Goal: Transaction & Acquisition: Purchase product/service

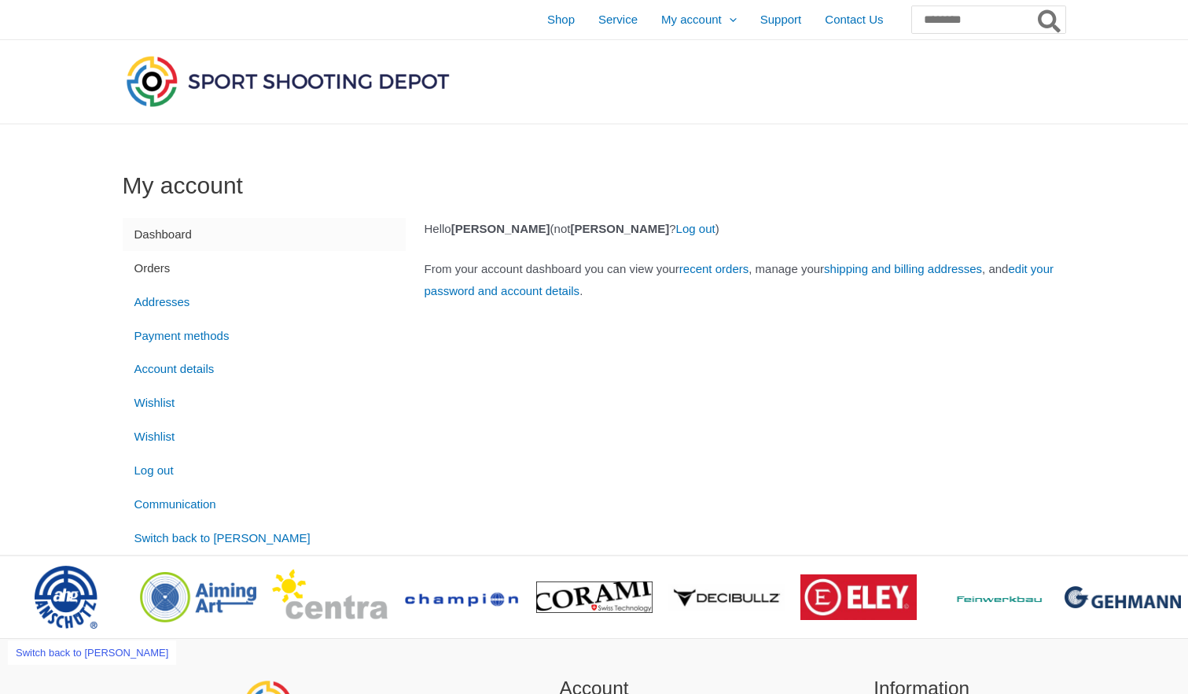
click at [167, 270] on link "Orders" at bounding box center [264, 268] width 283 height 34
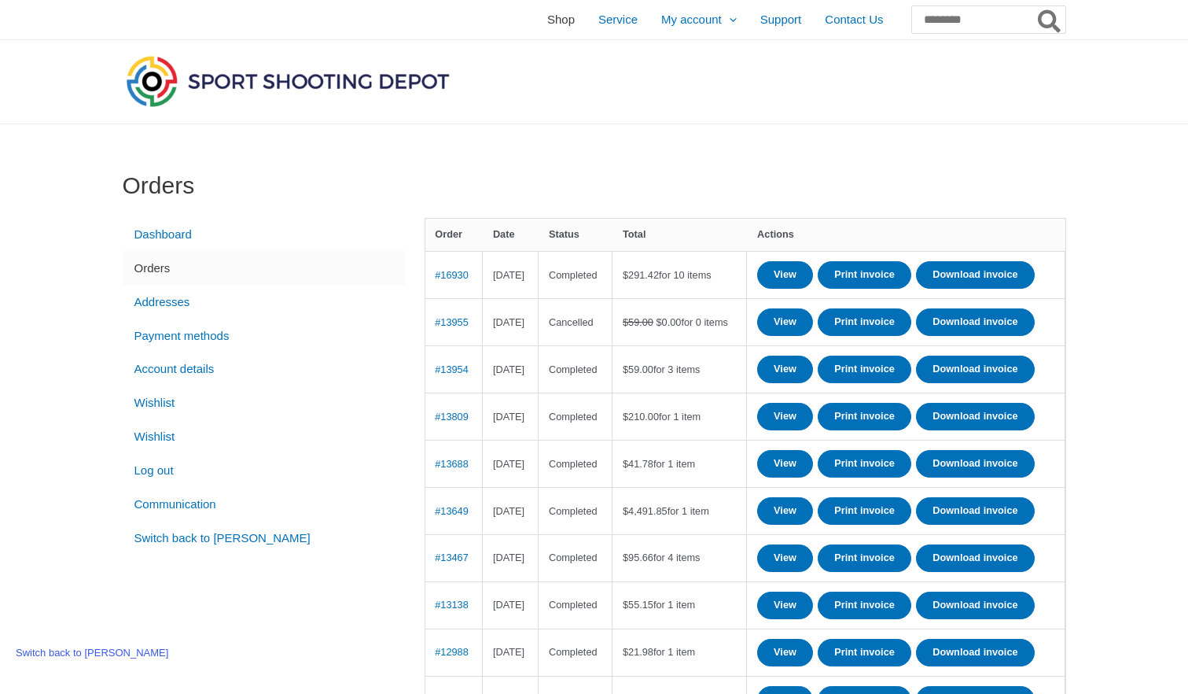
click at [547, 22] on span "Shop" at bounding box center [561, 19] width 28 height 39
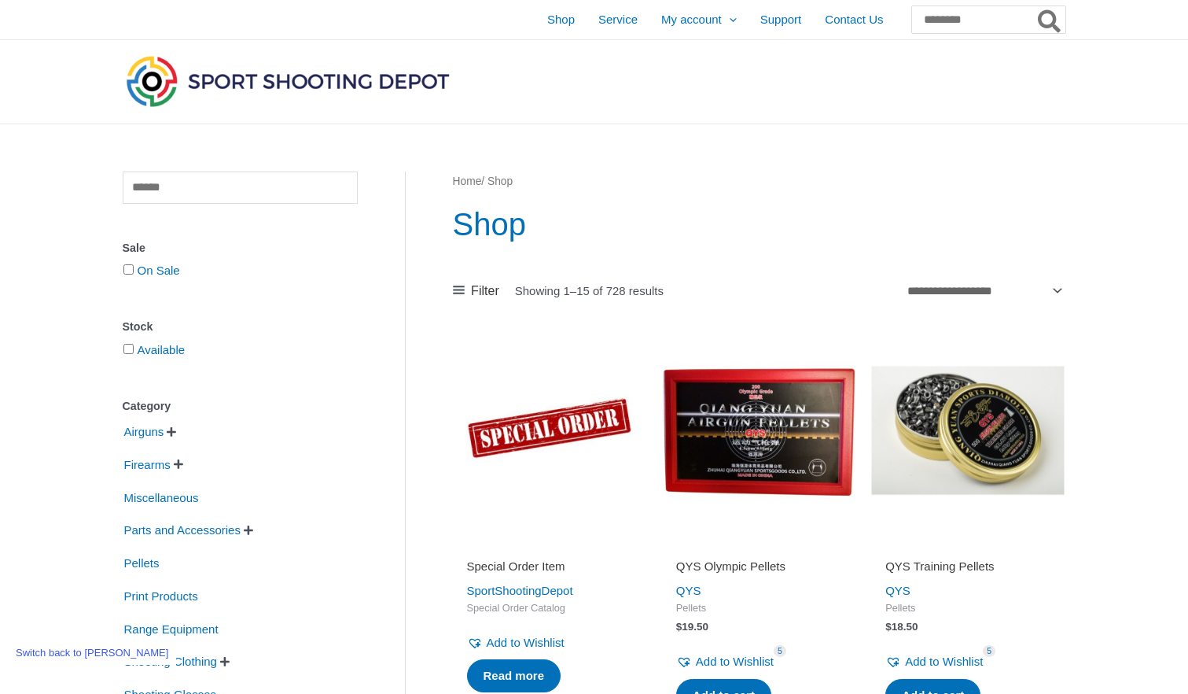
click at [556, 469] on img at bounding box center [549, 429] width 193 height 193
click at [726, 441] on img at bounding box center [758, 429] width 193 height 193
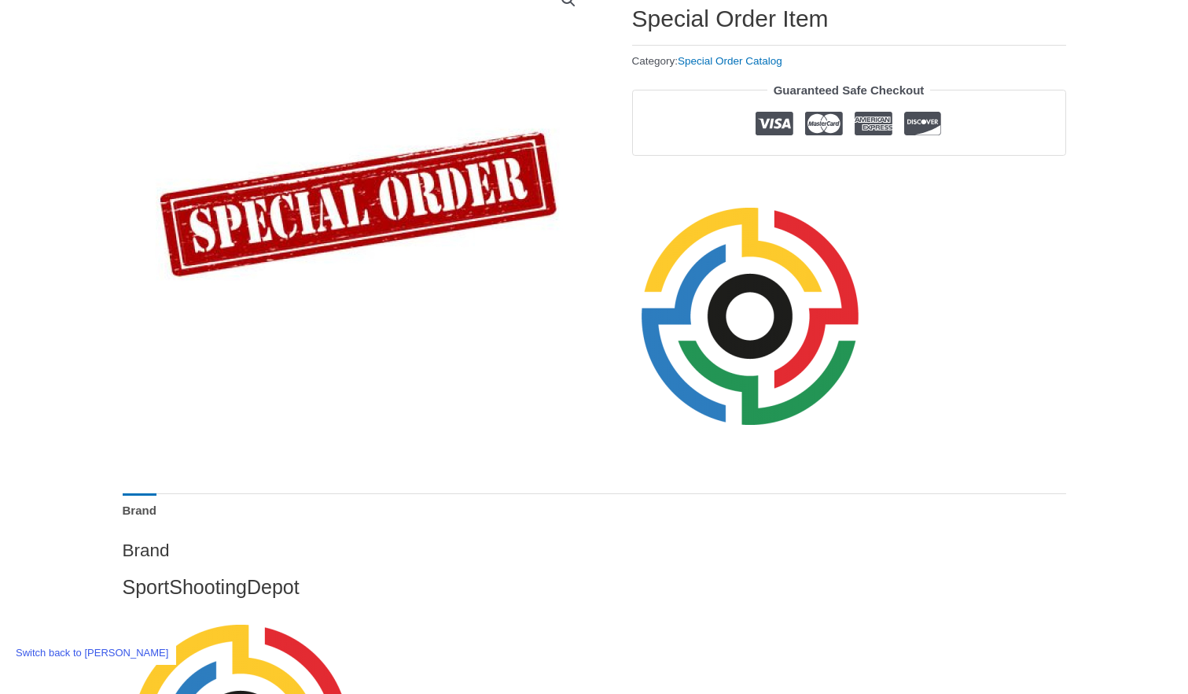
scroll to position [205, 0]
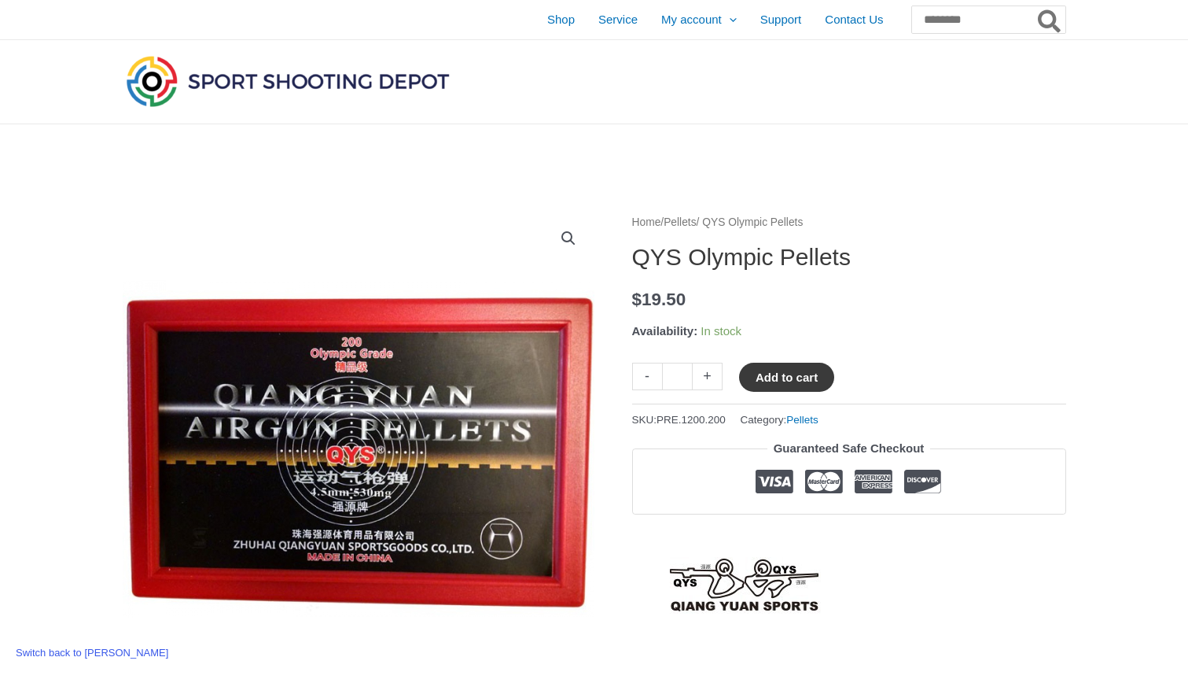
click at [776, 377] on button "Add to cart" at bounding box center [786, 377] width 95 height 29
click at [897, 377] on link "View cart" at bounding box center [881, 376] width 57 height 27
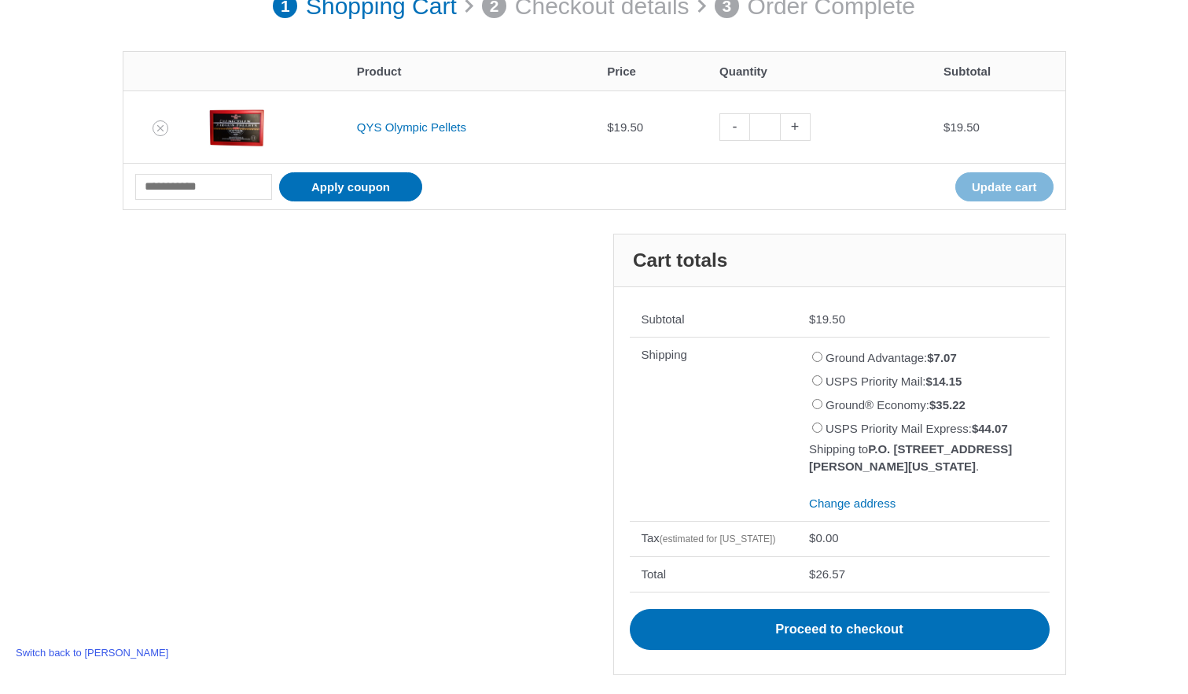
scroll to position [231, 0]
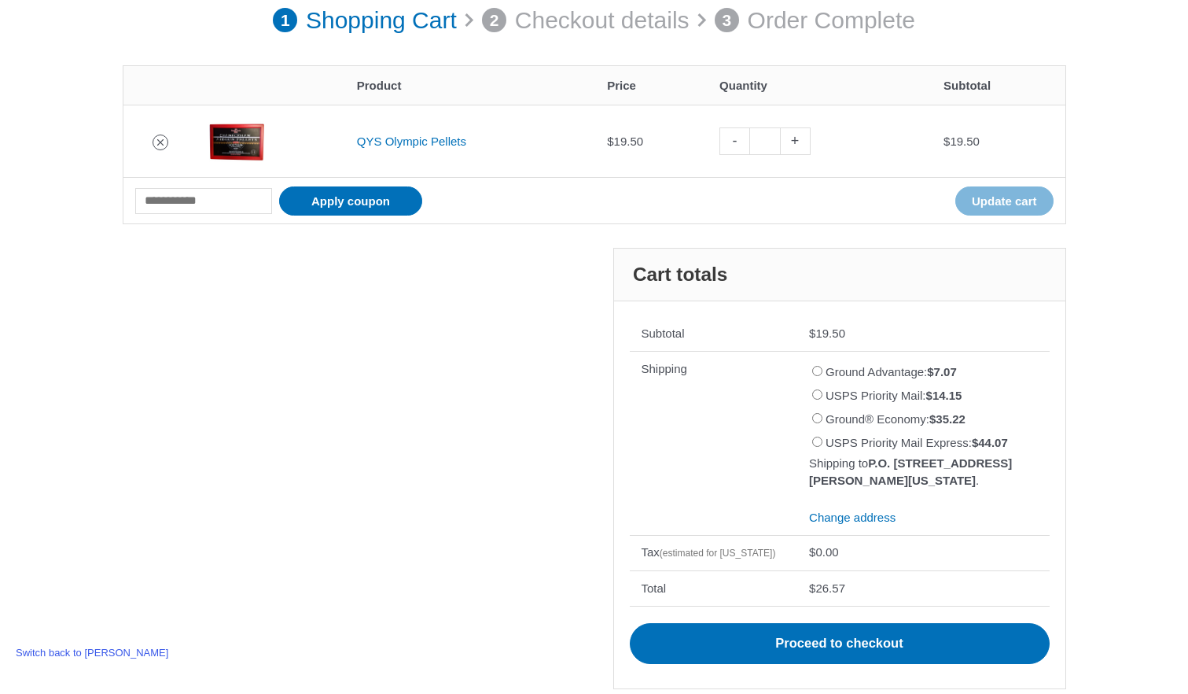
click at [158, 138] on icon "Remove QYS Olympic Pellets from cart" at bounding box center [160, 142] width 11 height 11
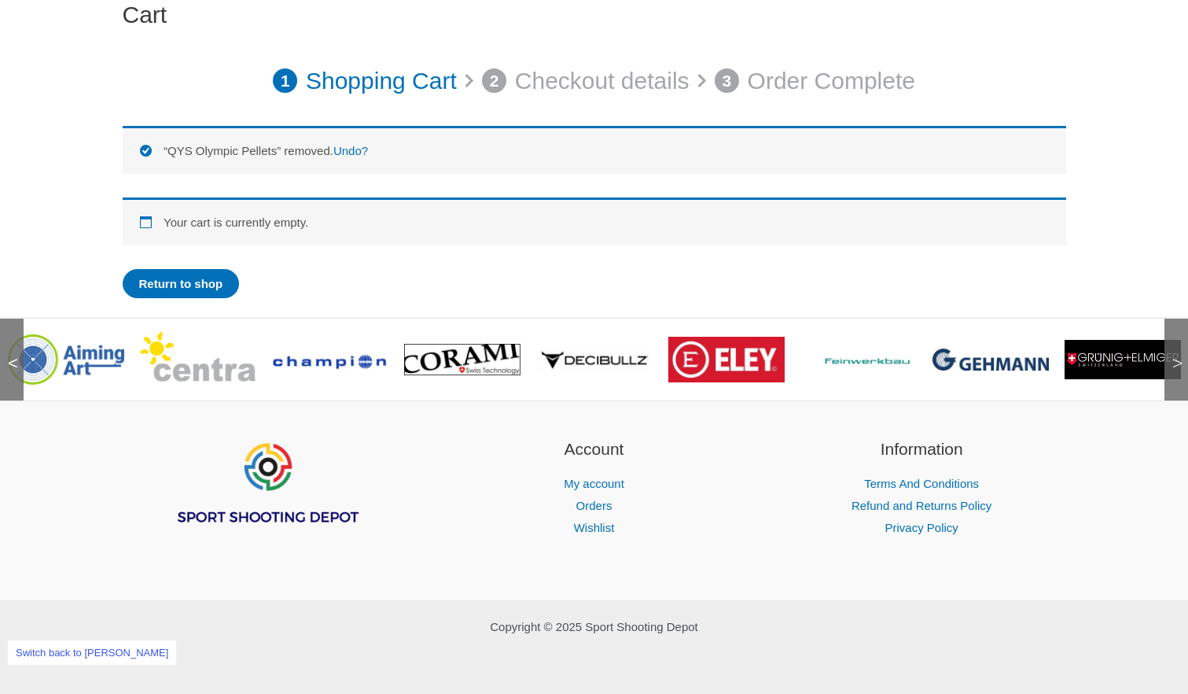
scroll to position [0, 0]
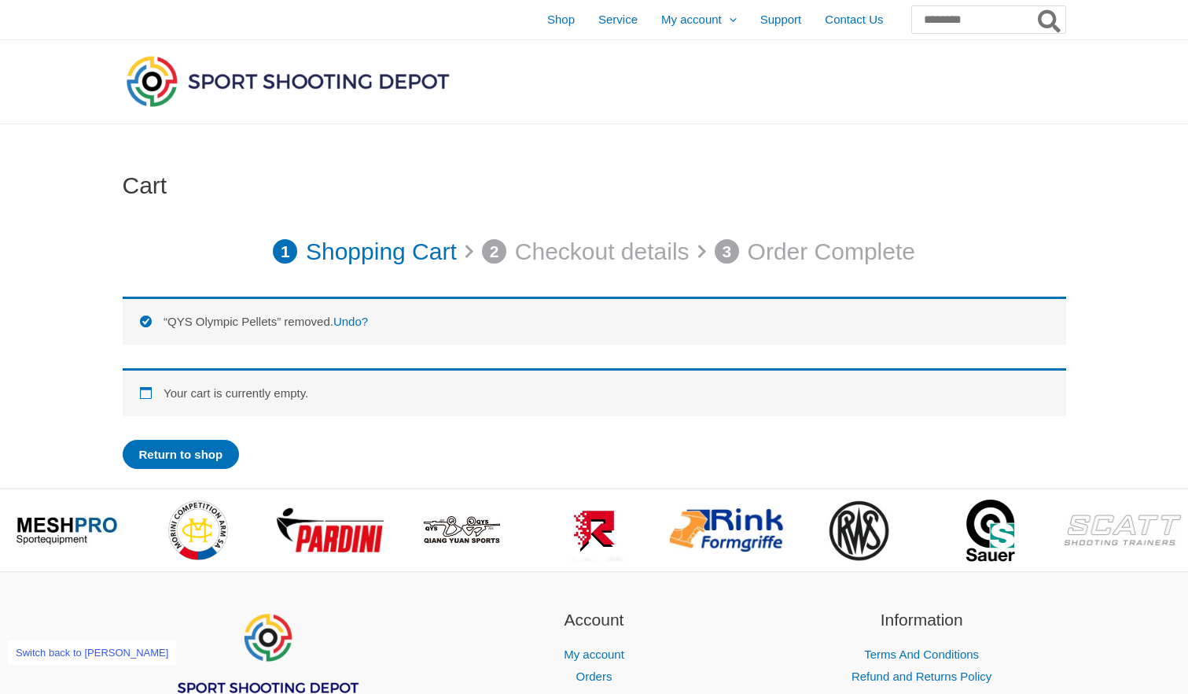
click at [68, 650] on link "Switch back to [PERSON_NAME]" at bounding box center [92, 652] width 168 height 24
